Goal: Transaction & Acquisition: Purchase product/service

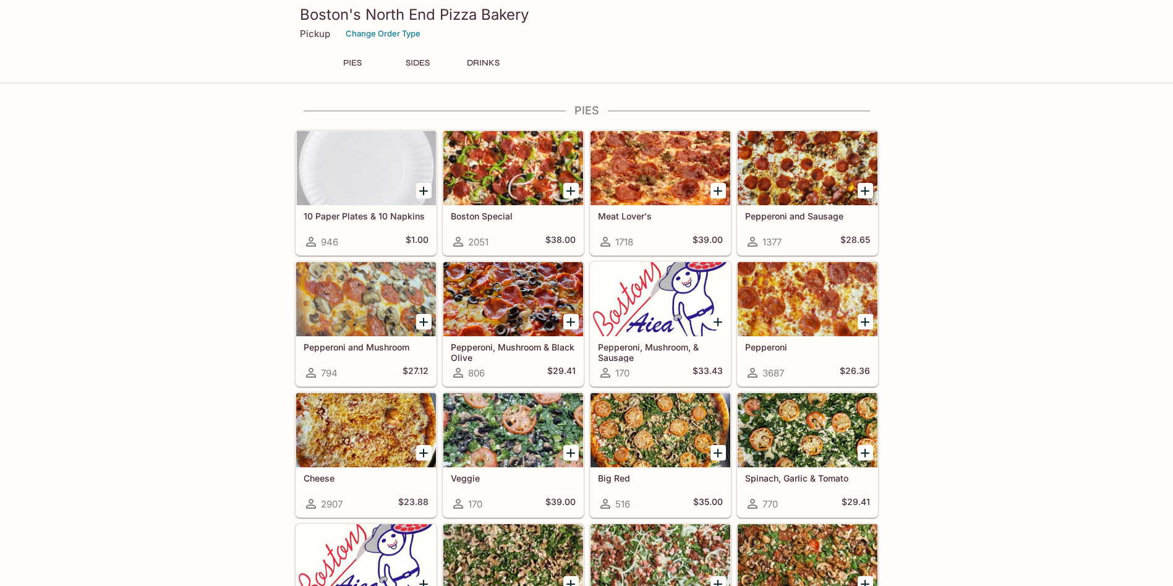
click at [658, 164] on div at bounding box center [661, 168] width 140 height 74
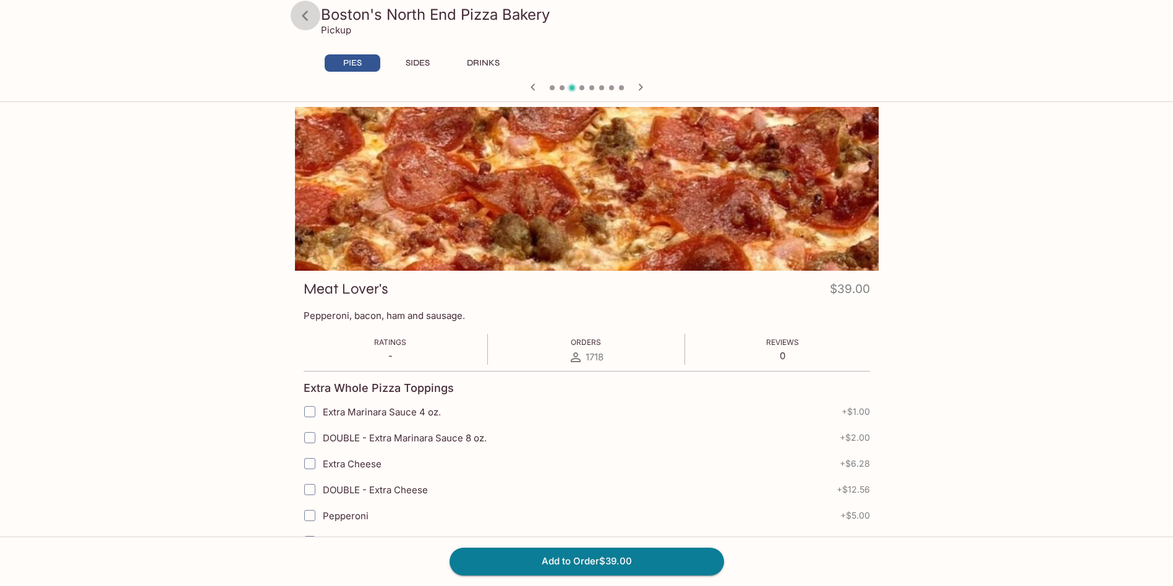
click at [307, 13] on icon at bounding box center [305, 16] width 22 height 22
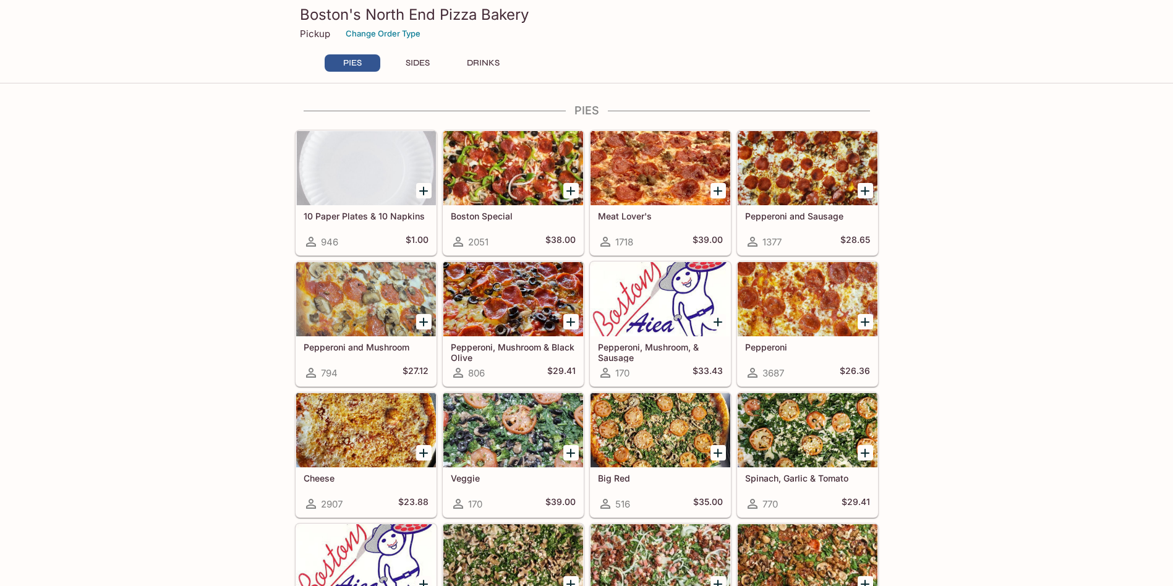
click at [802, 310] on div at bounding box center [808, 299] width 140 height 74
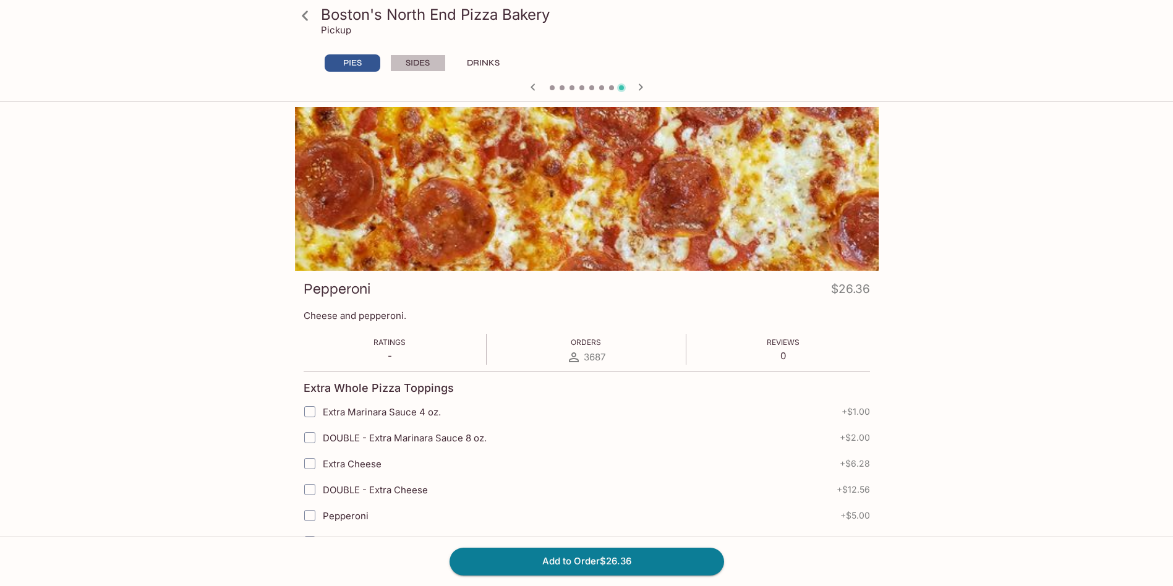
click at [413, 62] on button "SIDES" at bounding box center [418, 62] width 56 height 17
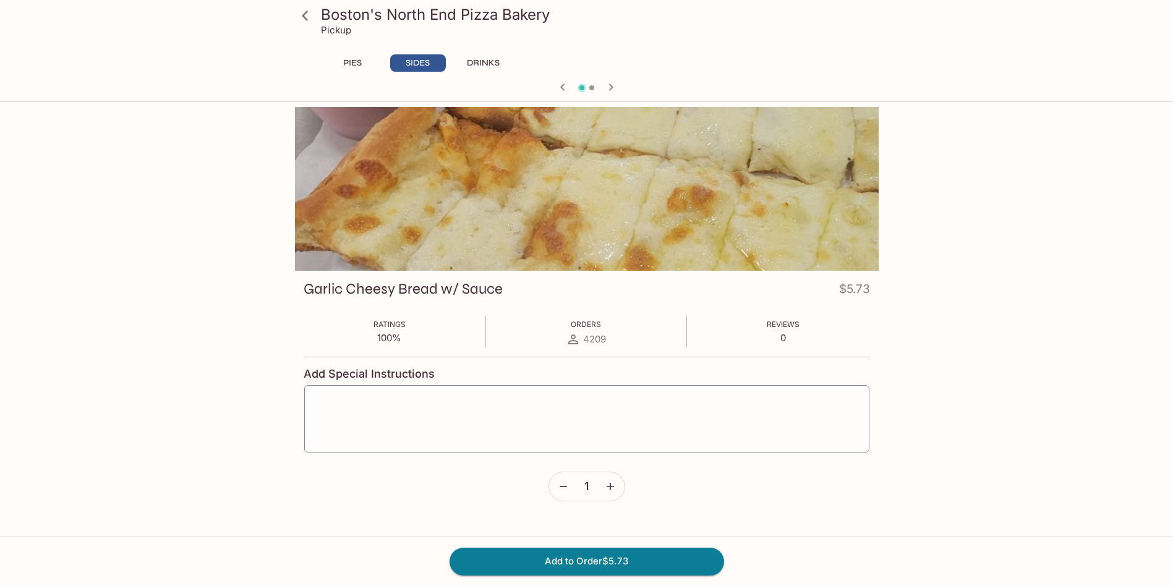
click at [361, 61] on button "PIES" at bounding box center [353, 62] width 56 height 17
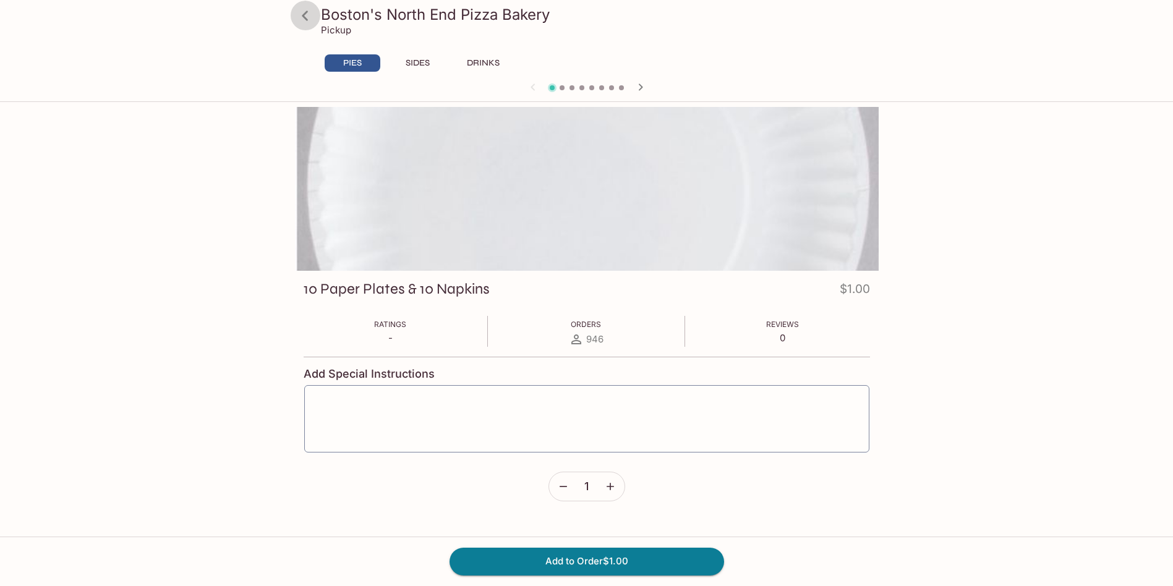
click at [301, 17] on icon at bounding box center [305, 16] width 22 height 22
